Goal: Transaction & Acquisition: Purchase product/service

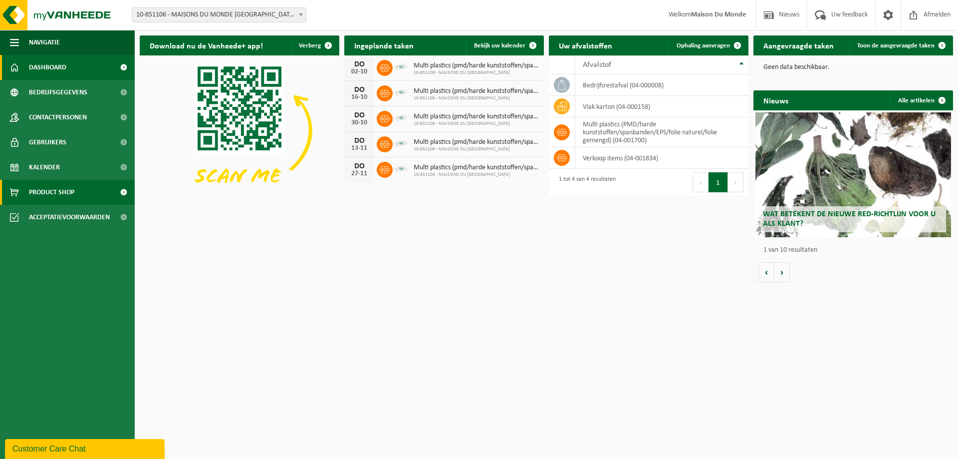
click at [47, 192] on span "Product Shop" at bounding box center [51, 192] width 45 height 25
click at [589, 105] on td "vlak karton (04-000158)" at bounding box center [661, 106] width 173 height 21
click at [560, 108] on icon at bounding box center [562, 106] width 10 height 10
